Goal: Task Accomplishment & Management: Manage account settings

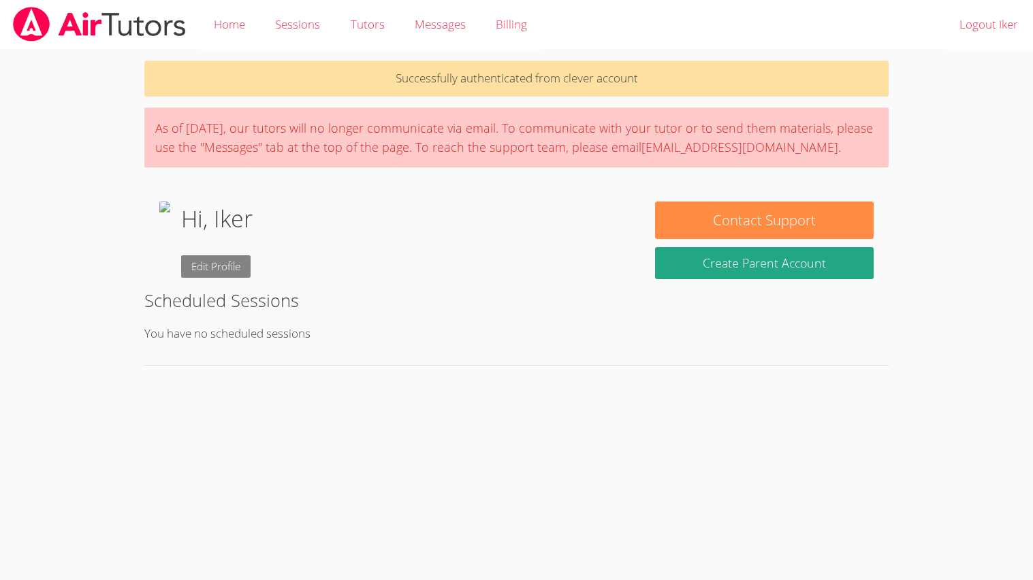
click at [251, 270] on link "Edit Profile" at bounding box center [215, 266] width 69 height 22
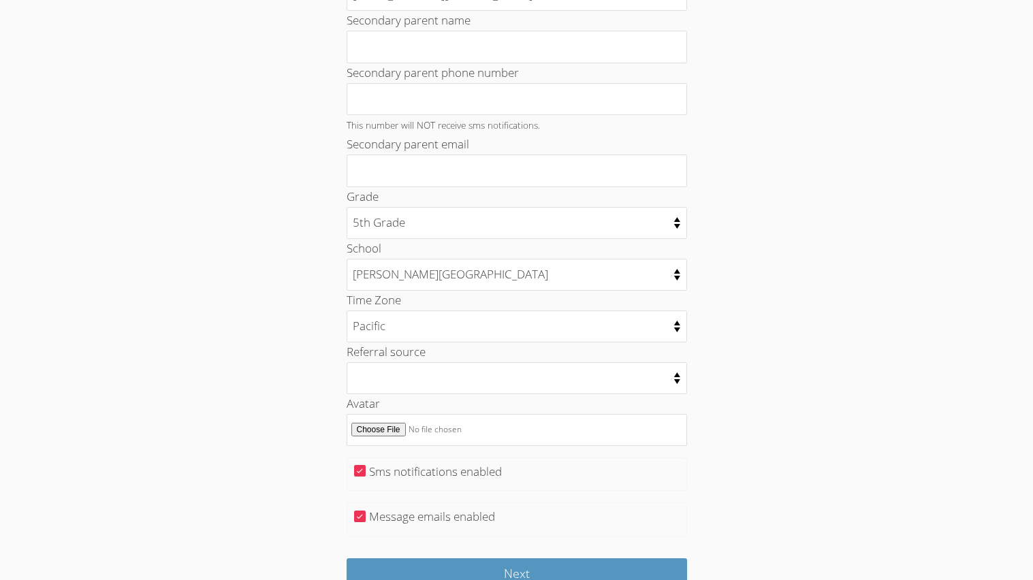
scroll to position [571, 0]
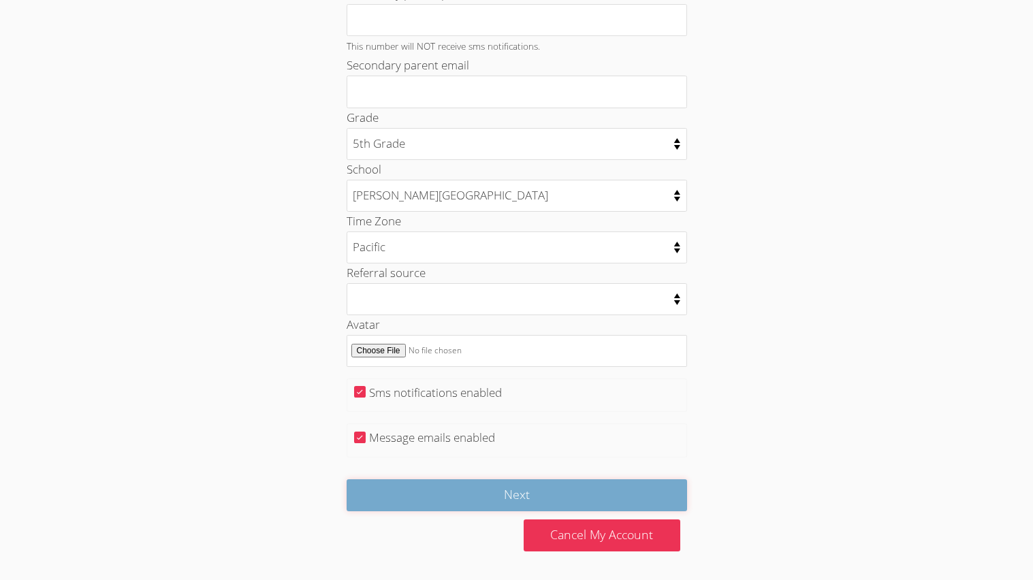
click at [458, 490] on input "Next" at bounding box center [517, 495] width 340 height 32
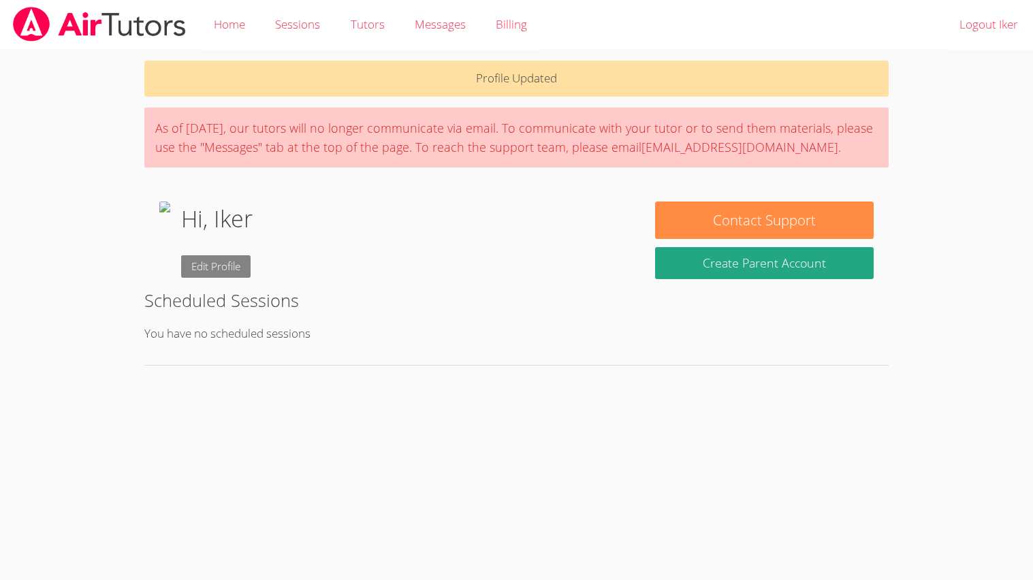
click at [251, 274] on link "Edit Profile" at bounding box center [215, 266] width 69 height 22
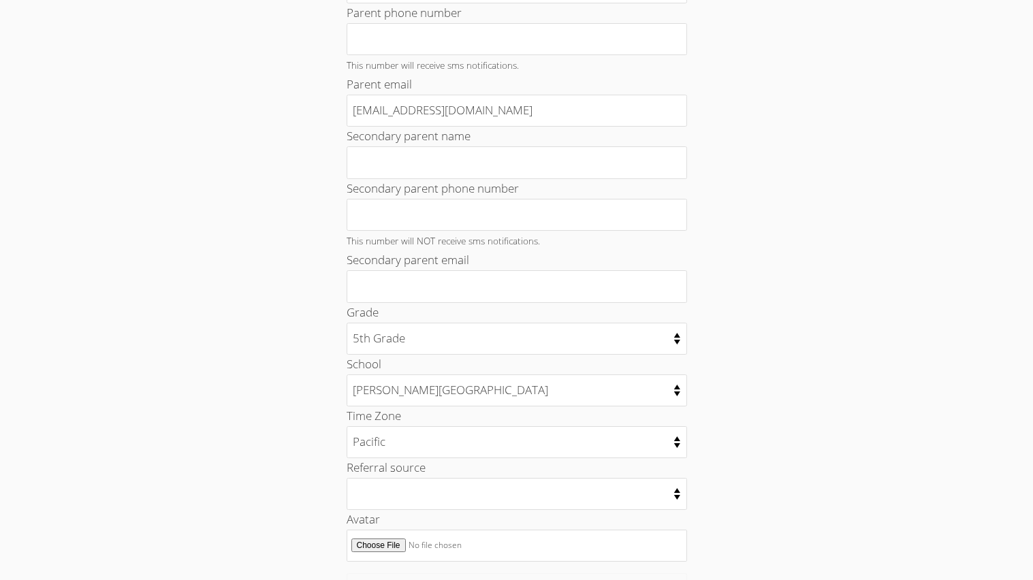
scroll to position [571, 0]
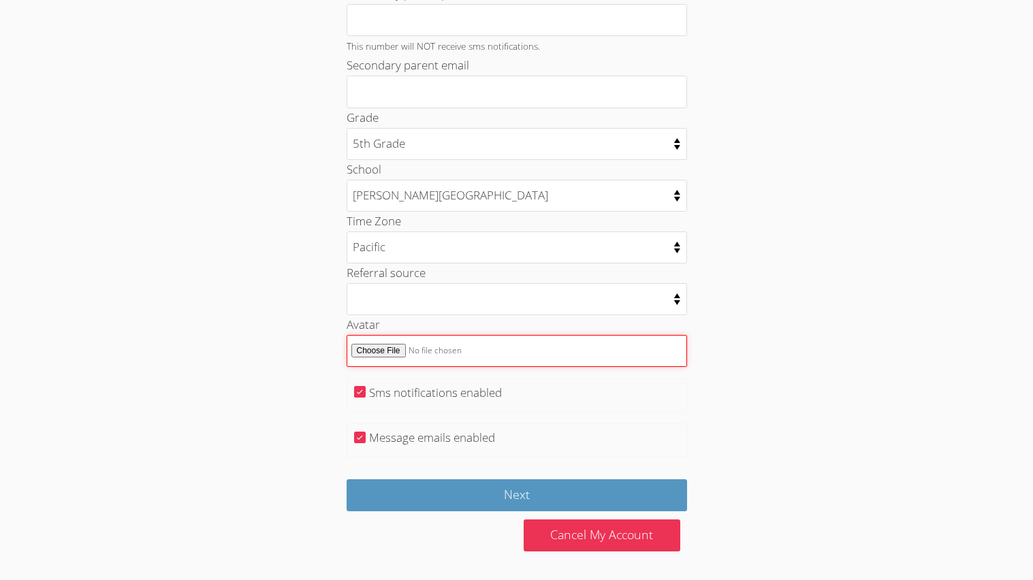
click at [402, 347] on input "Avatar" at bounding box center [517, 351] width 340 height 32
type input "C:\fakepath\215584.gif"
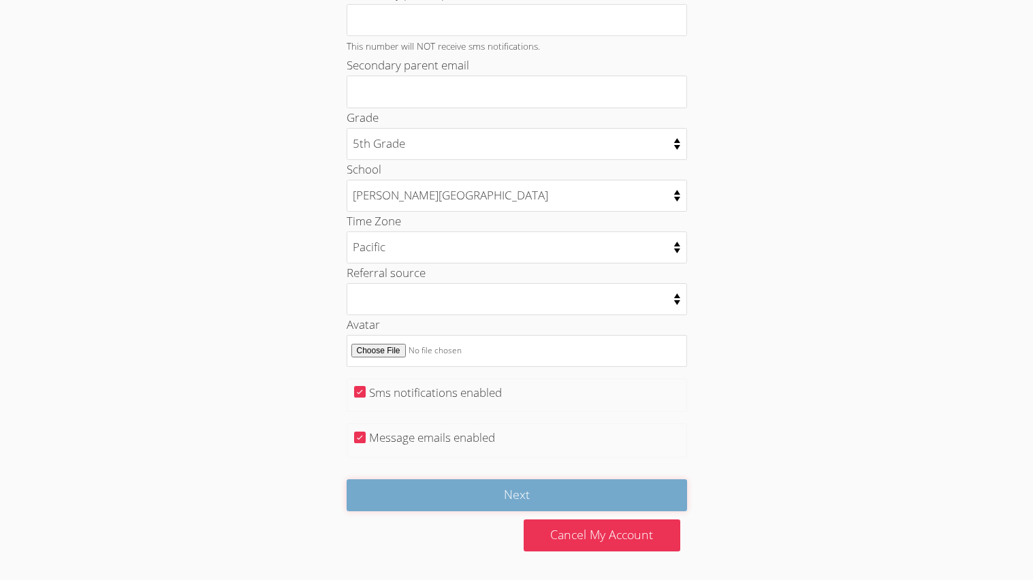
click at [525, 505] on input "Next" at bounding box center [517, 495] width 340 height 32
